Goal: Information Seeking & Learning: Learn about a topic

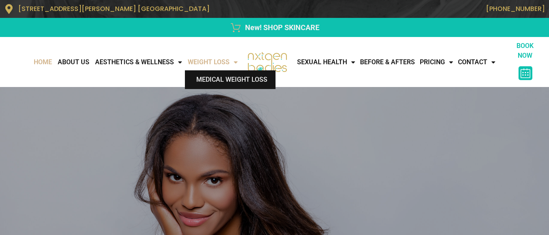
click at [215, 80] on link "Medical Weight Loss" at bounding box center [230, 79] width 91 height 19
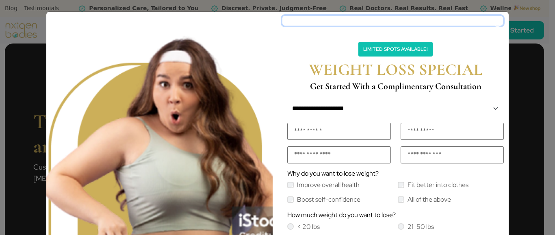
drag, startPoint x: 495, startPoint y: 24, endPoint x: 482, endPoint y: 32, distance: 15.2
click at [482, 32] on div "**********" at bounding box center [396, 181] width 236 height 338
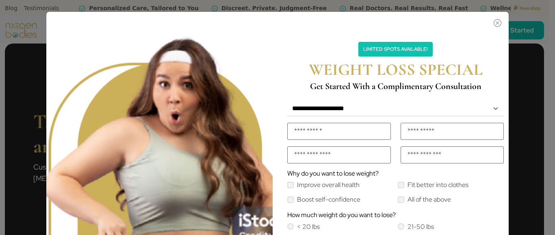
click at [525, 55] on div "Limited Spots Available! WEIGHT LOSS SPECIAL Get Started With a Complimentary C…" at bounding box center [277, 117] width 555 height 235
